Goal: Transaction & Acquisition: Subscribe to service/newsletter

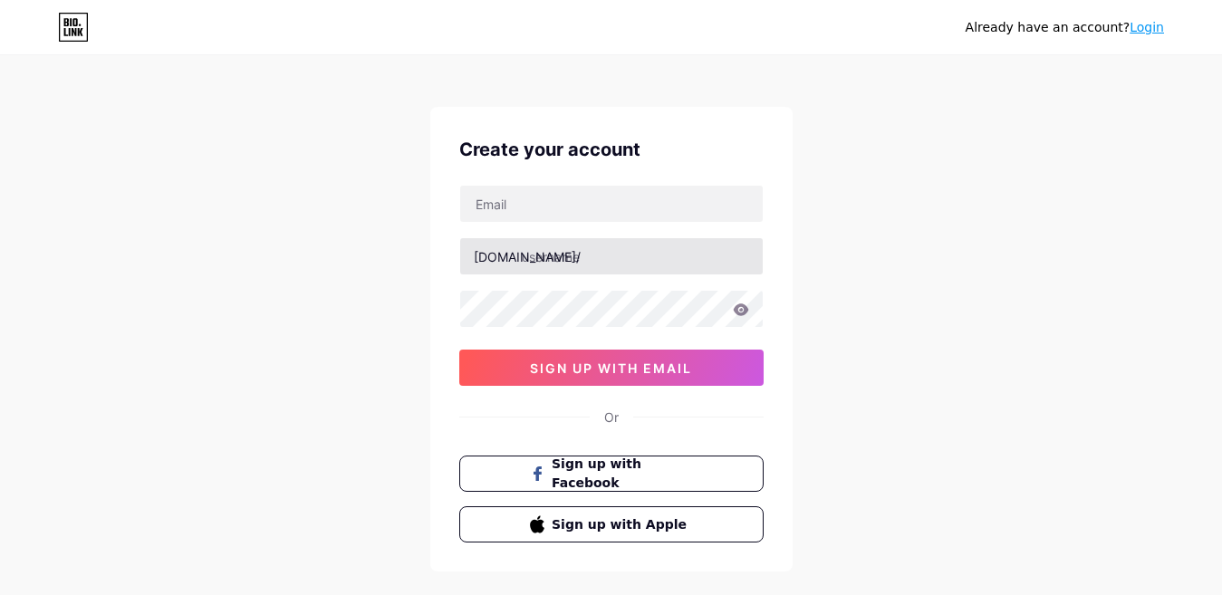
scroll to position [7, 0]
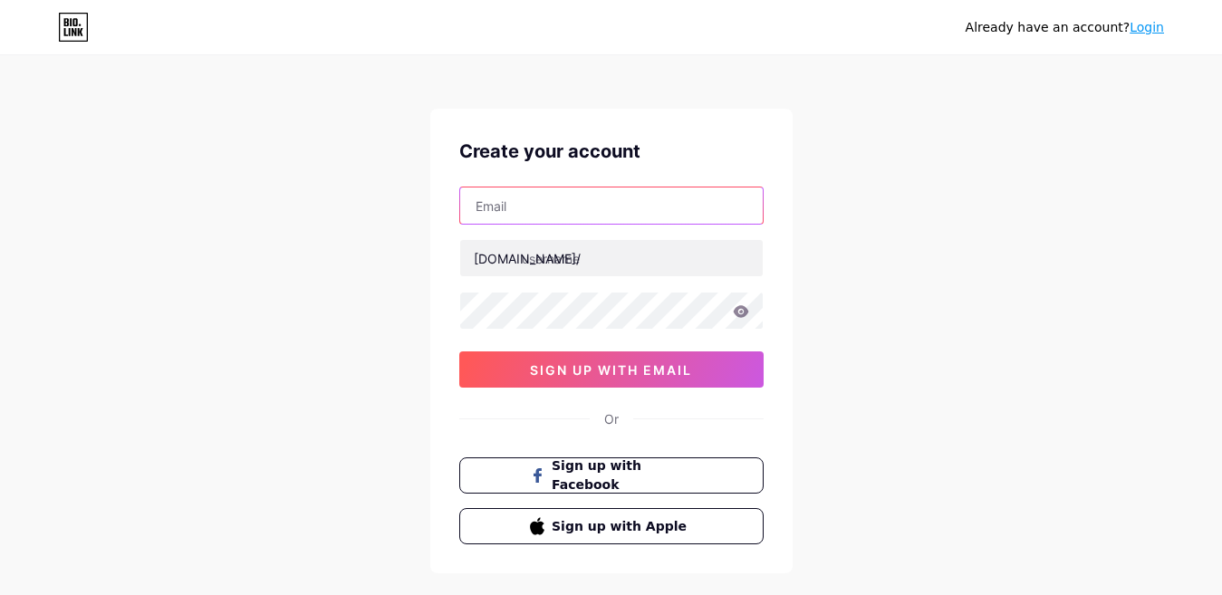
click at [577, 201] on input "text" at bounding box center [611, 205] width 302 height 36
type input "[EMAIL_ADDRESS][DOMAIN_NAME]"
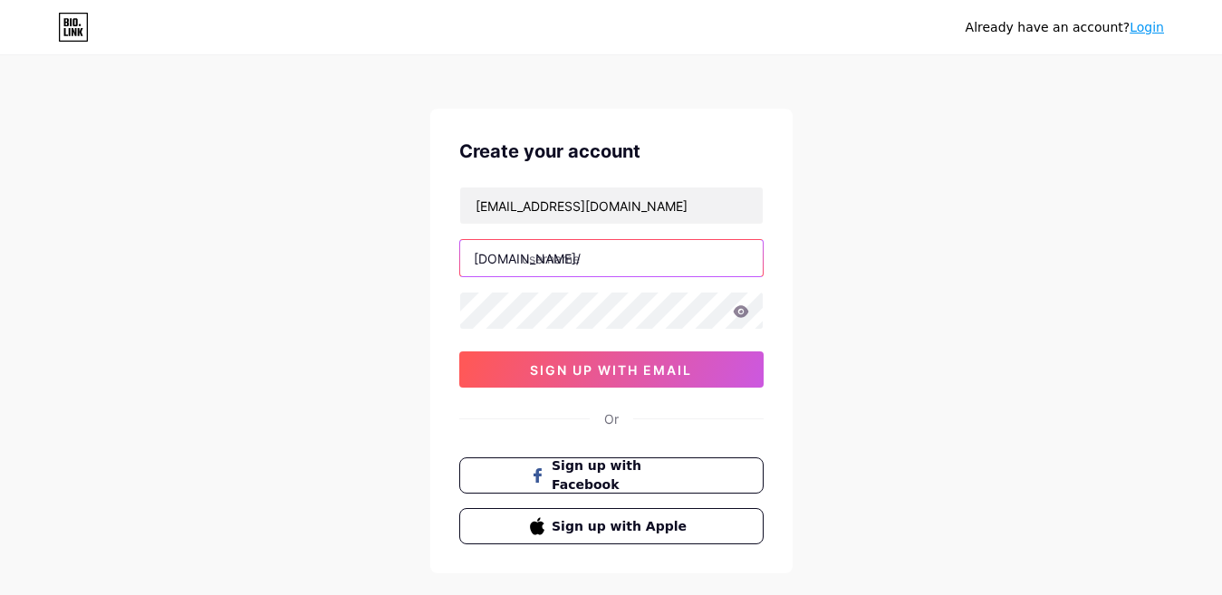
click at [609, 253] on input "text" at bounding box center [611, 258] width 302 height 36
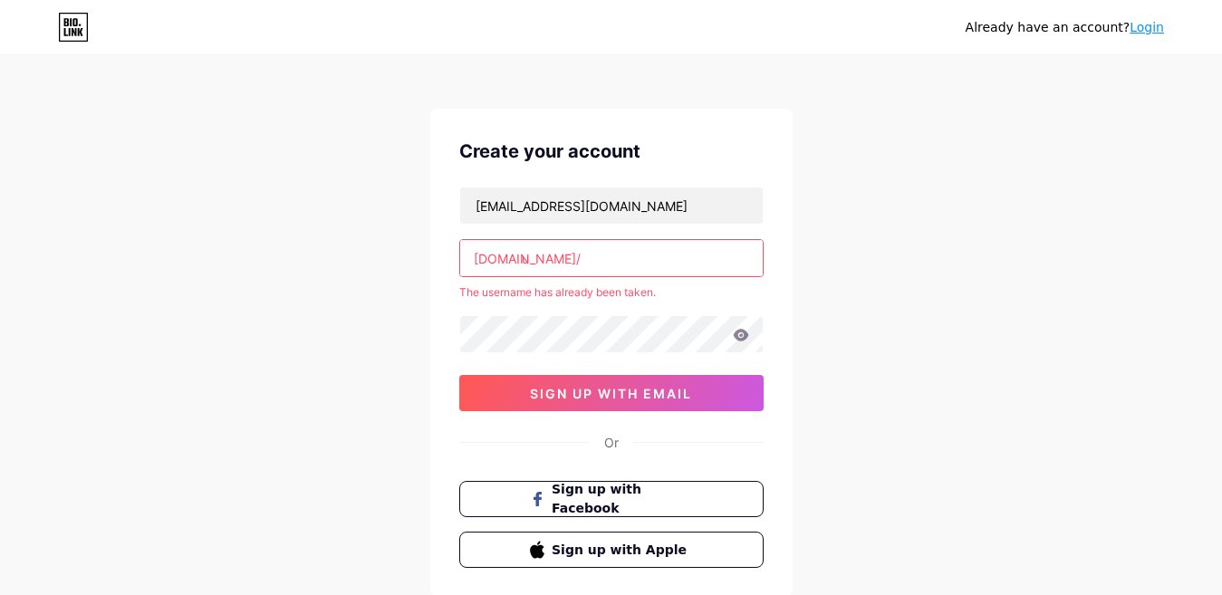
click at [525, 259] on input "u" at bounding box center [611, 258] width 302 height 36
click at [560, 263] on input "aura" at bounding box center [611, 258] width 302 height 36
drag, startPoint x: 475, startPoint y: 207, endPoint x: 541, endPoint y: 207, distance: 65.2
click at [541, 207] on input "[EMAIL_ADDRESS][DOMAIN_NAME]" at bounding box center [611, 205] width 302 height 36
drag, startPoint x: 551, startPoint y: 256, endPoint x: 522, endPoint y: 256, distance: 29.0
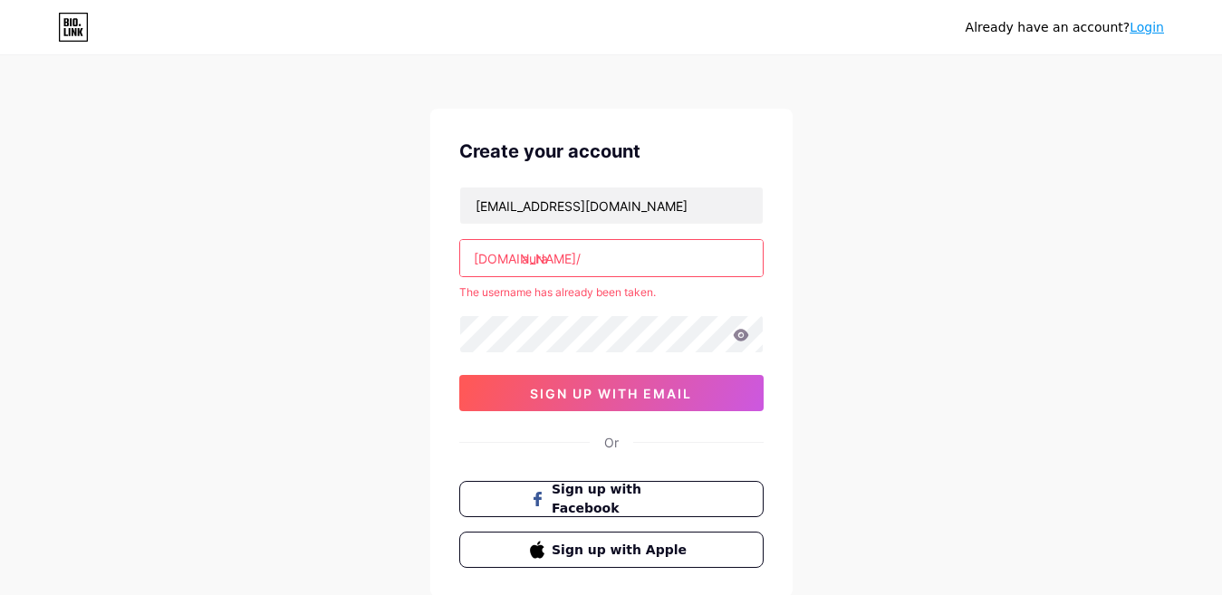
click at [522, 256] on input "aura" at bounding box center [611, 258] width 302 height 36
paste input "januar"
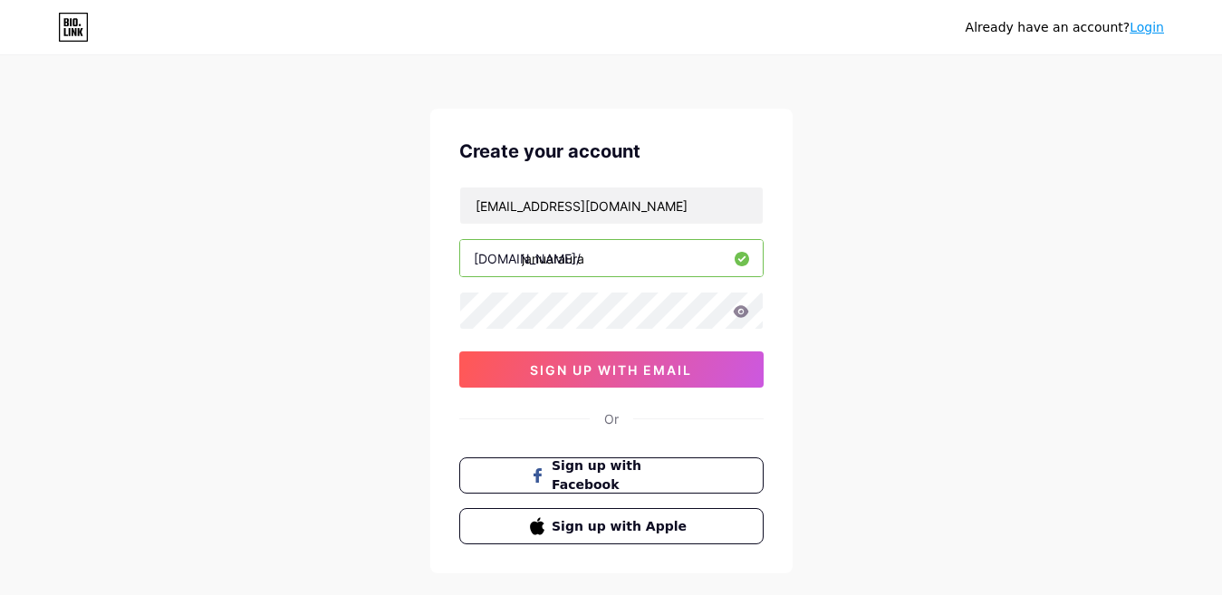
type input "januaraura"
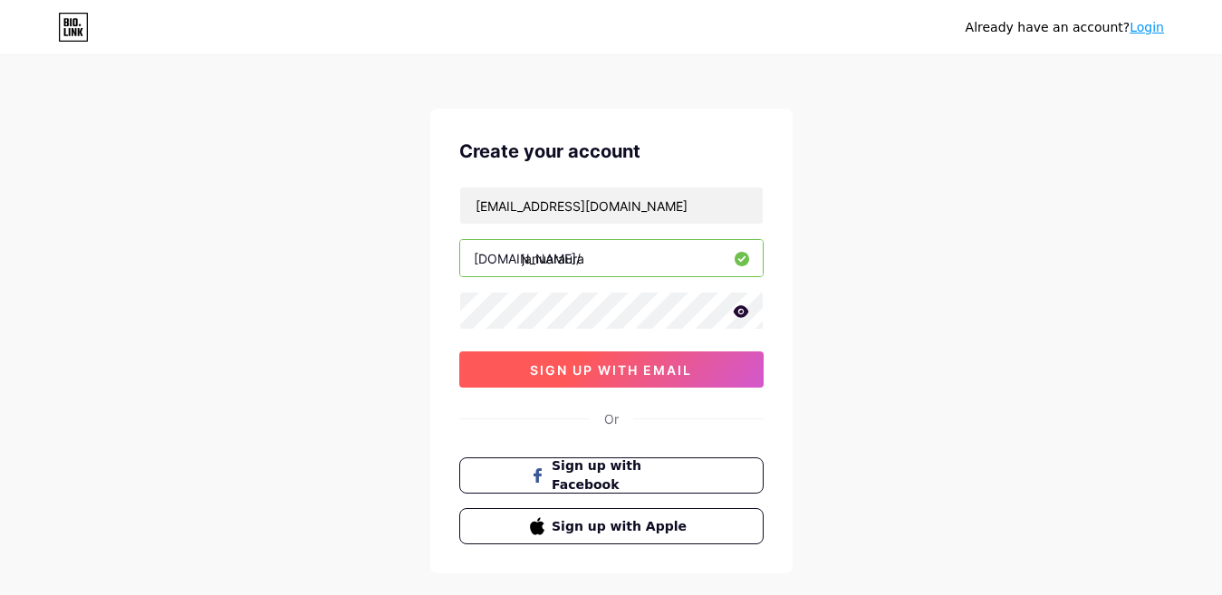
click at [509, 372] on button "sign up with email" at bounding box center [611, 369] width 304 height 36
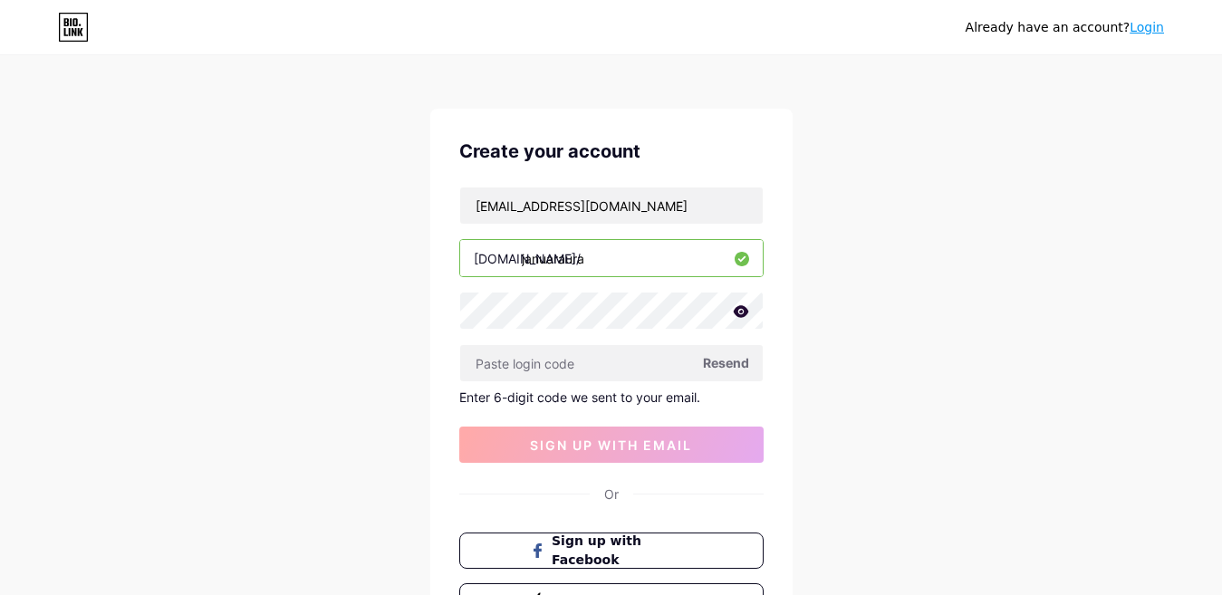
click at [937, 286] on div "Already have an account? Login Create your account [EMAIL_ADDRESS][DOMAIN_NAME]…" at bounding box center [611, 377] width 1222 height 768
